Goal: Contribute content: Contribute content

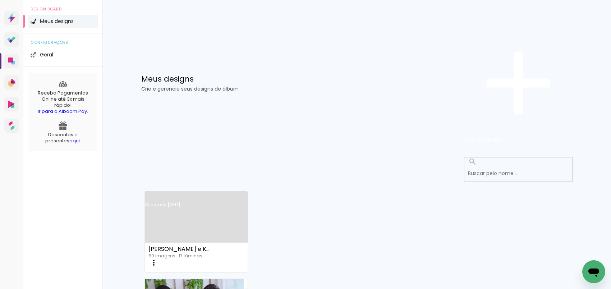
click at [186, 194] on link "Criado em [DATE]" at bounding box center [196, 214] width 103 height 41
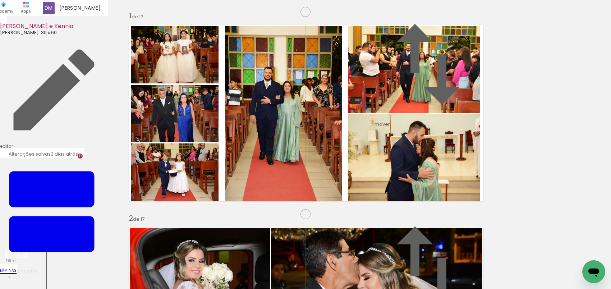
scroll to position [3160, 0]
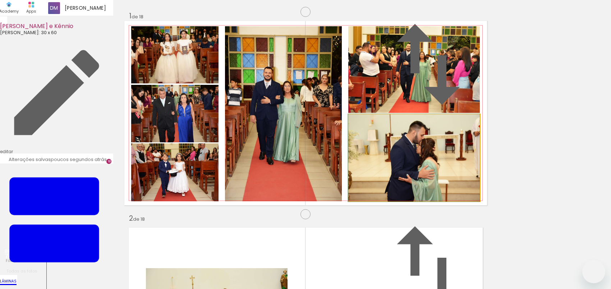
click at [0, 0] on div "Confirmar Cancelar" at bounding box center [0, 0] width 0 height 0
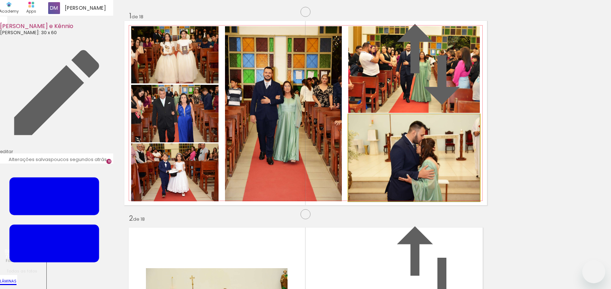
click at [0, 0] on div "Confirmar Cancelar" at bounding box center [0, 0] width 0 height 0
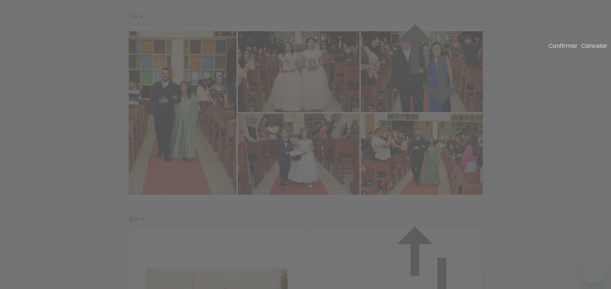
click at [548, 50] on paper-button "Confirmar" at bounding box center [562, 46] width 29 height 8
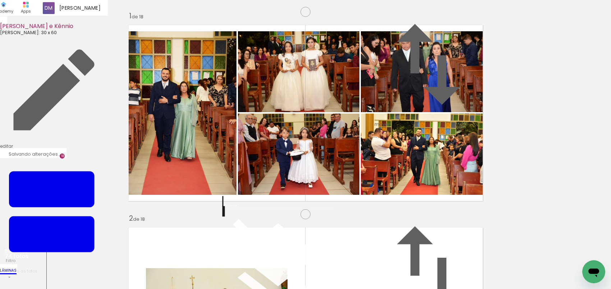
scroll to position [0, 17]
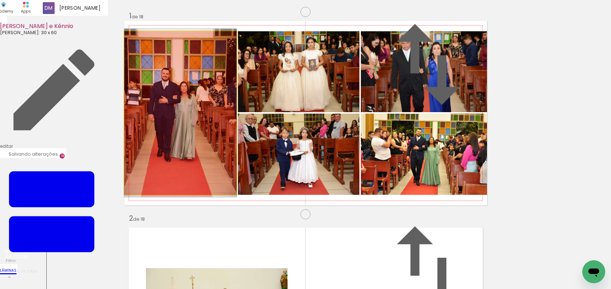
drag, startPoint x: 187, startPoint y: 140, endPoint x: 66, endPoint y: 140, distance: 121.1
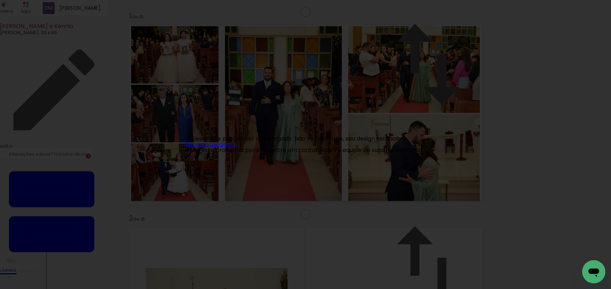
scroll to position [0, 17]
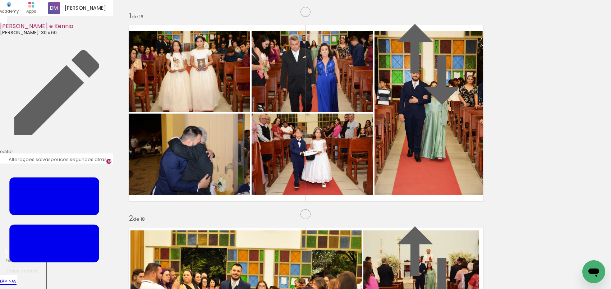
scroll to position [0, 2427]
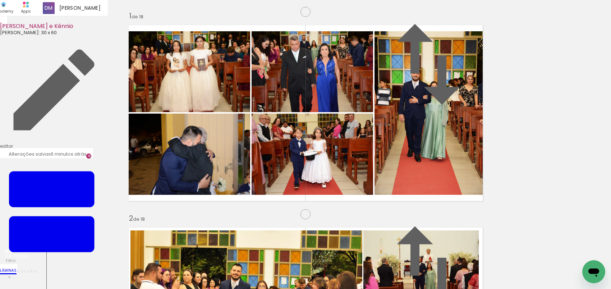
scroll to position [0, 2427]
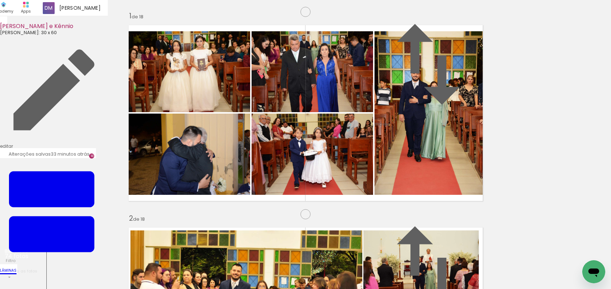
scroll to position [0, 2427]
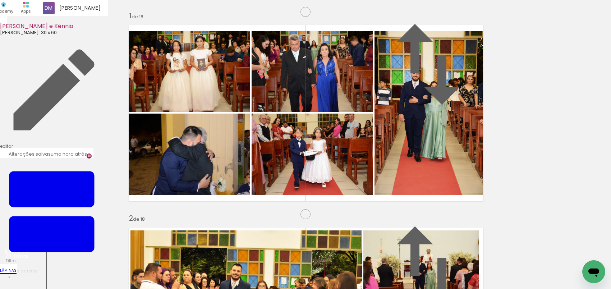
scroll to position [0, 2427]
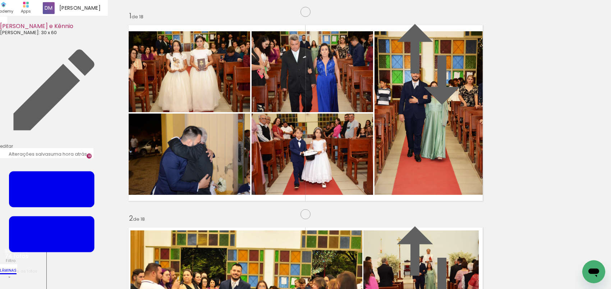
scroll to position [0, 2427]
